Goal: Check status

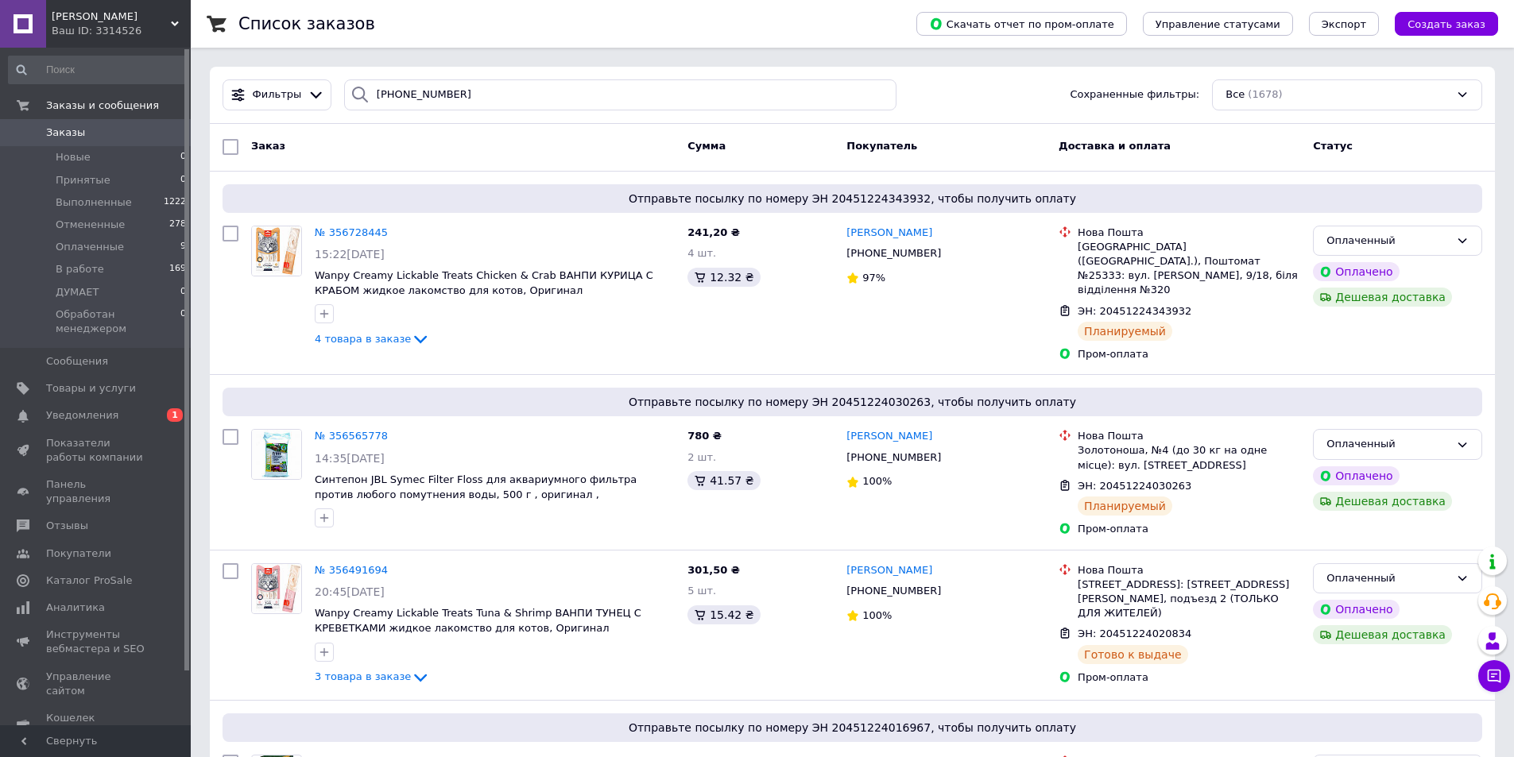
type input "[PHONE_NUMBER]"
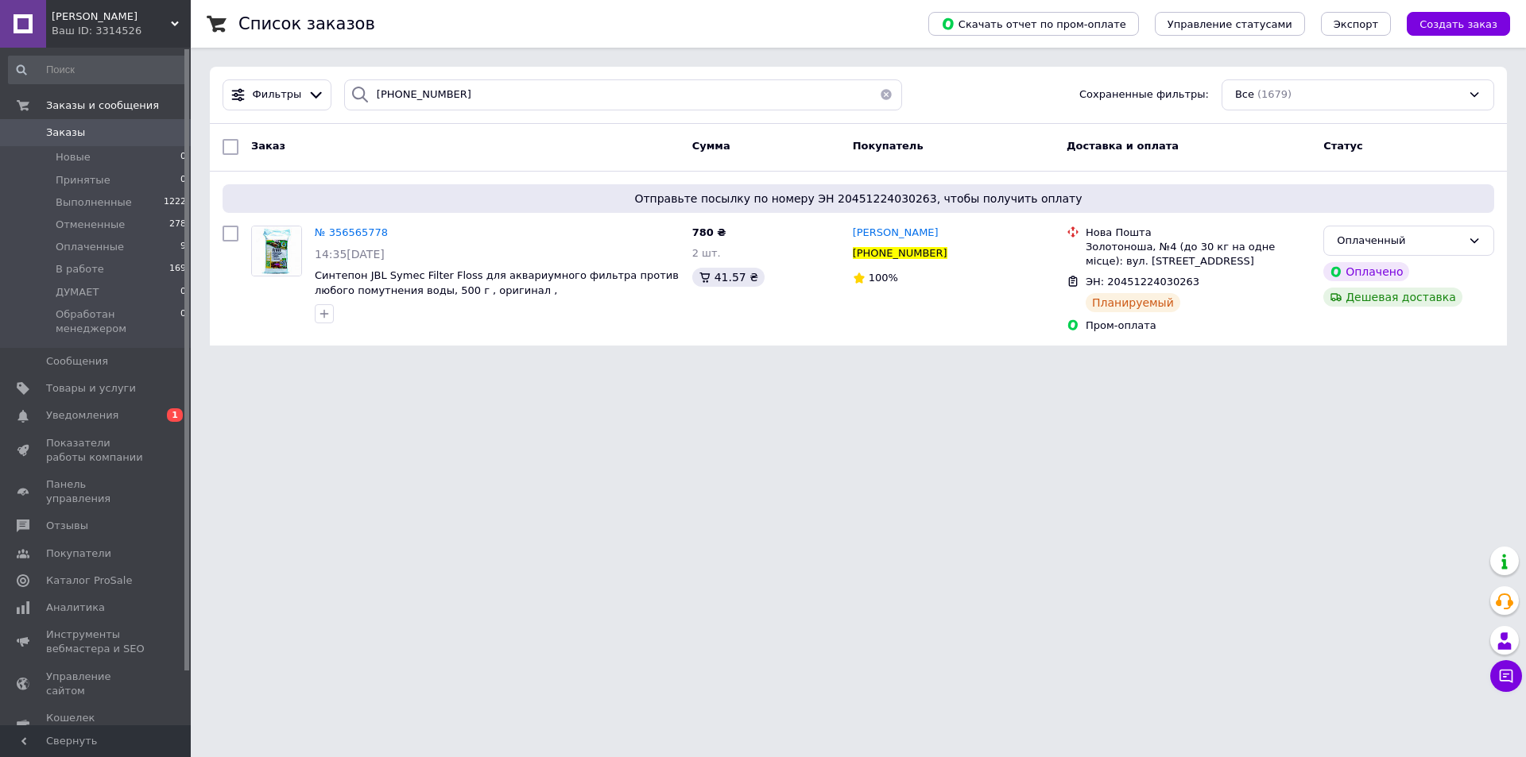
click at [352, 231] on span "№ 356565778" at bounding box center [351, 233] width 73 height 12
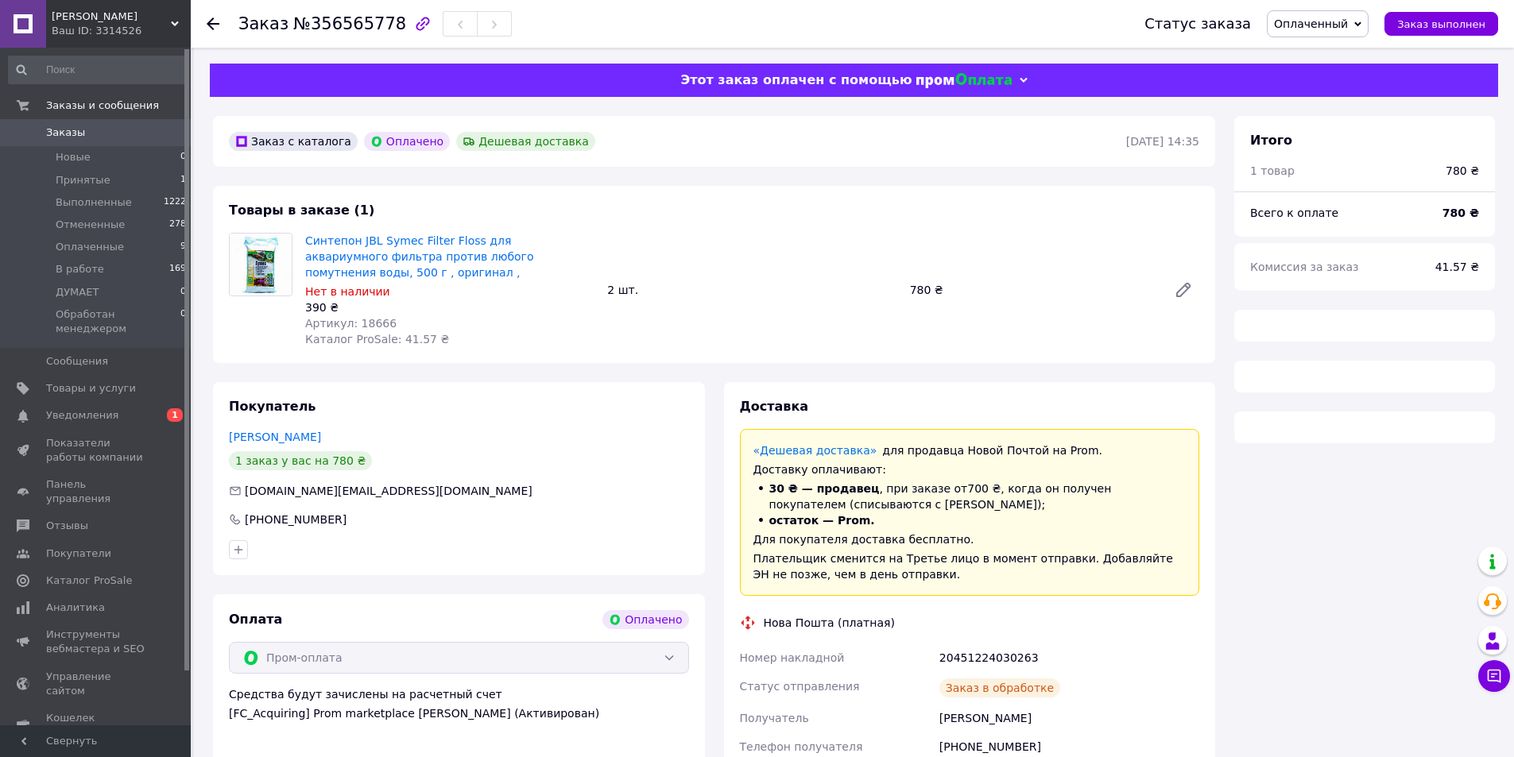
click at [416, 30] on icon "button" at bounding box center [423, 24] width 14 height 14
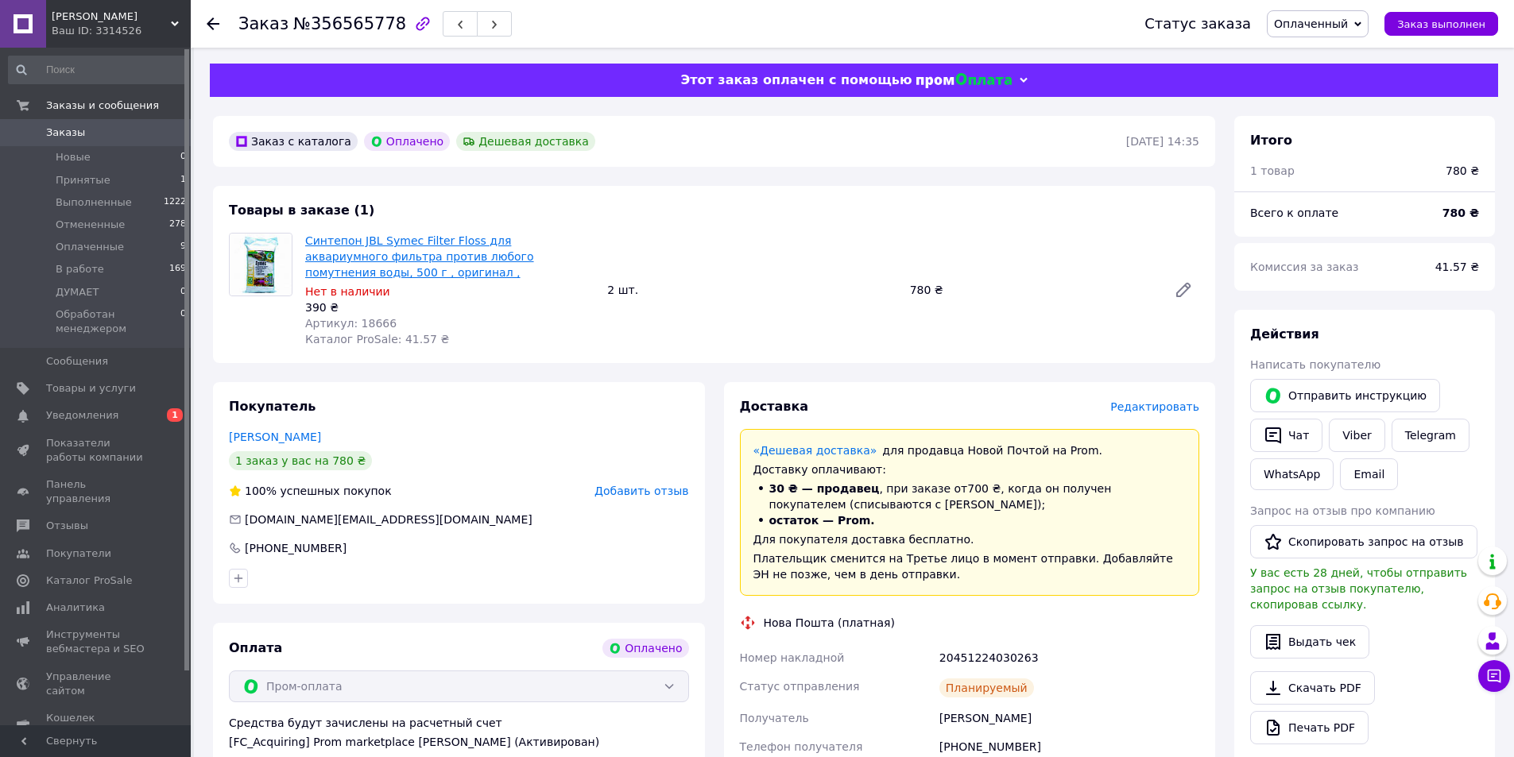
click at [373, 250] on link "Синтепон JBL Symec Filter Floss для аквариумного фильтра против любого помутнен…" at bounding box center [419, 256] width 229 height 45
click at [108, 127] on span "Заказы" at bounding box center [96, 133] width 101 height 14
